Goal: Navigation & Orientation: Understand site structure

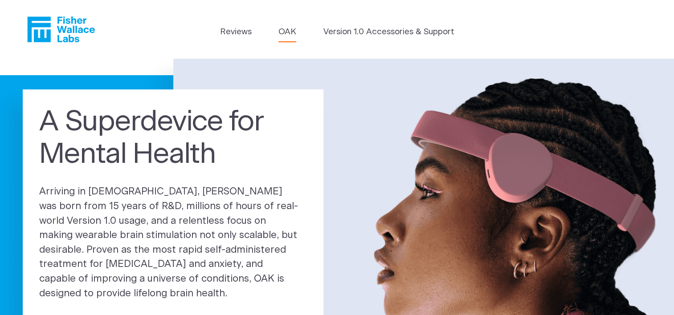
click at [285, 30] on link "OAK" at bounding box center [287, 32] width 18 height 12
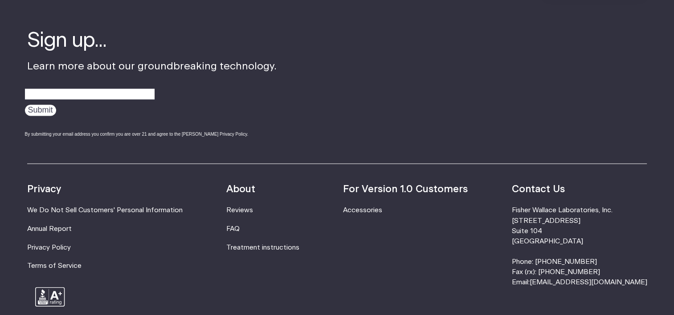
scroll to position [1518, 0]
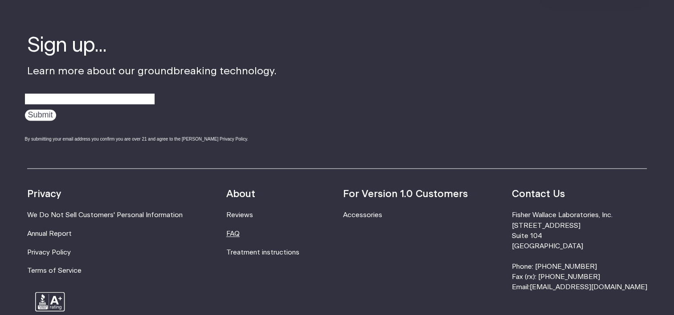
click at [240, 232] on link "FAQ" at bounding box center [232, 233] width 13 height 7
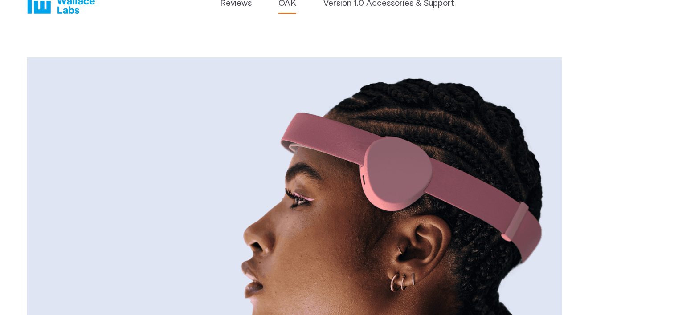
scroll to position [0, 0]
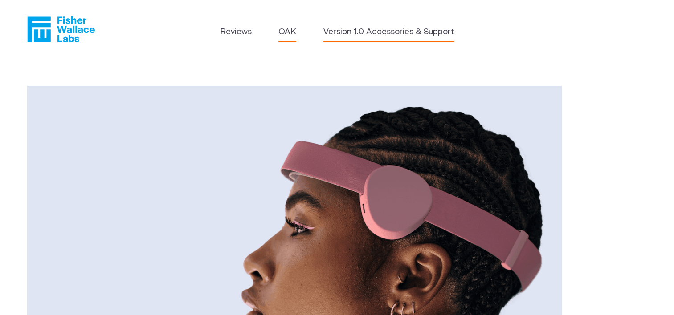
click at [378, 33] on link "Version 1.0 Accessories & Support" at bounding box center [389, 32] width 131 height 12
